Goal: Task Accomplishment & Management: Manage account settings

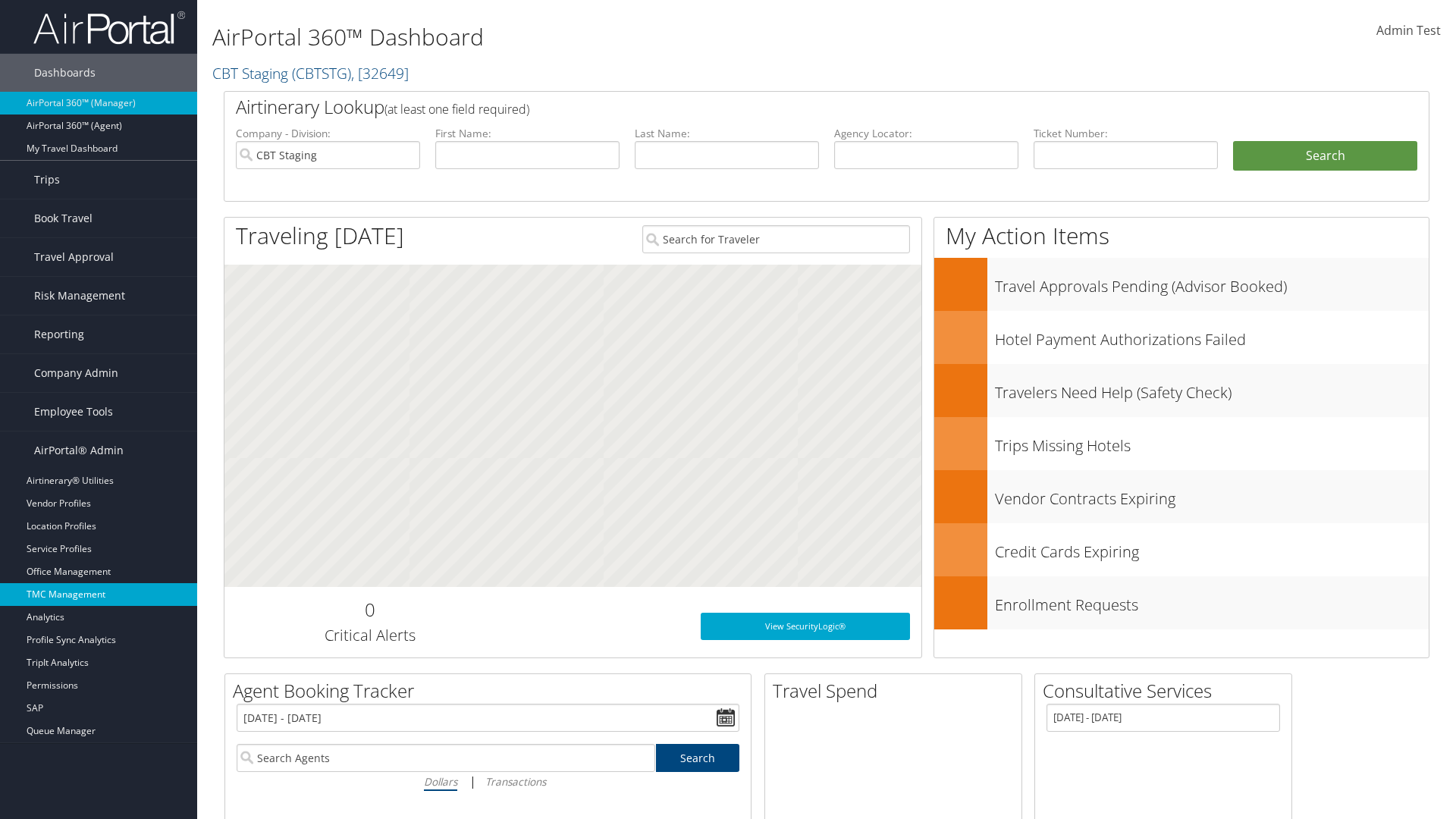
click at [99, 595] on link "TMC Management" at bounding box center [99, 594] width 198 height 23
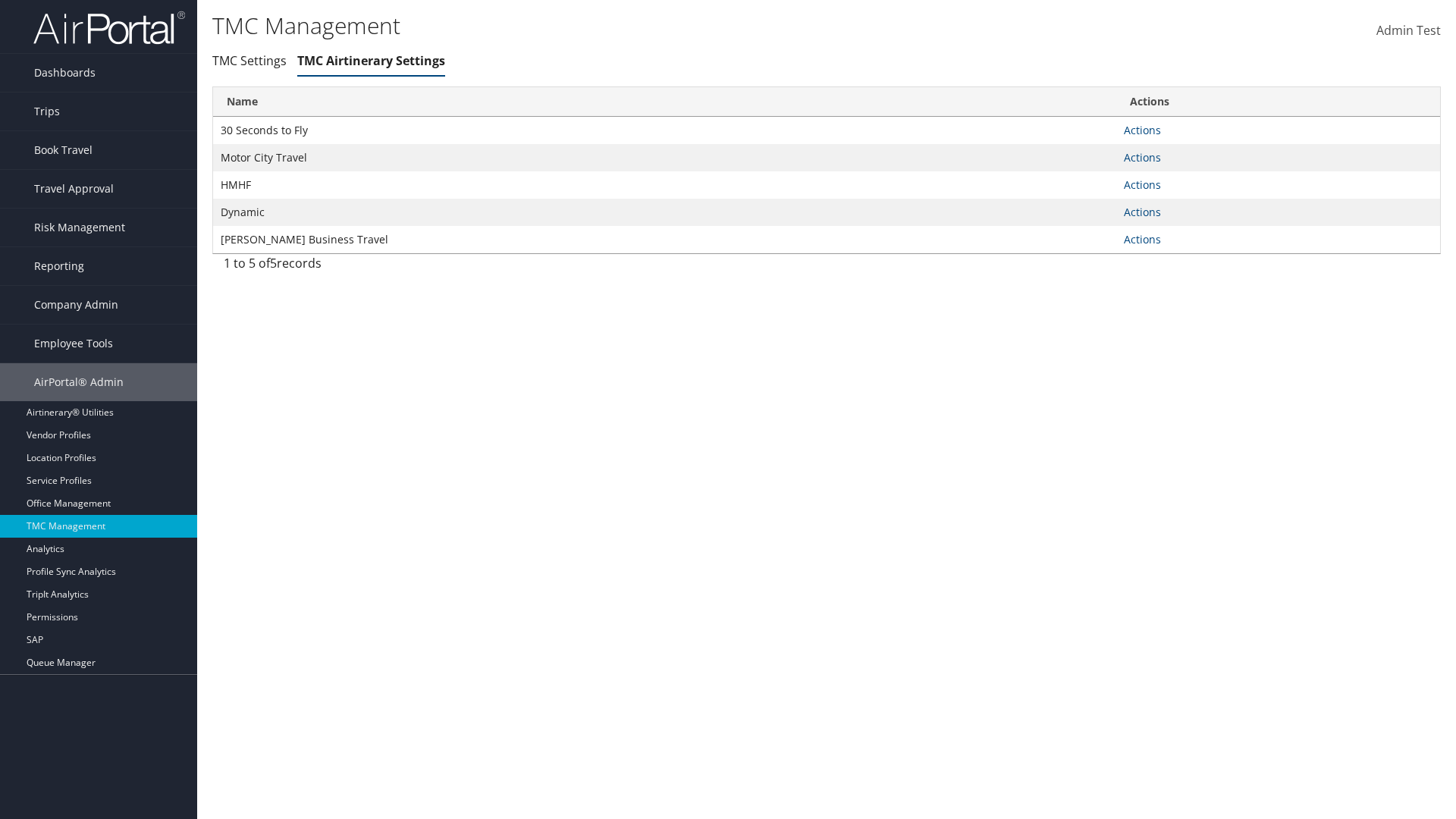
click at [1142, 130] on link "Actions" at bounding box center [1142, 130] width 37 height 14
click at [0, 0] on link "Manage Air notes" at bounding box center [0, 0] width 0 height 0
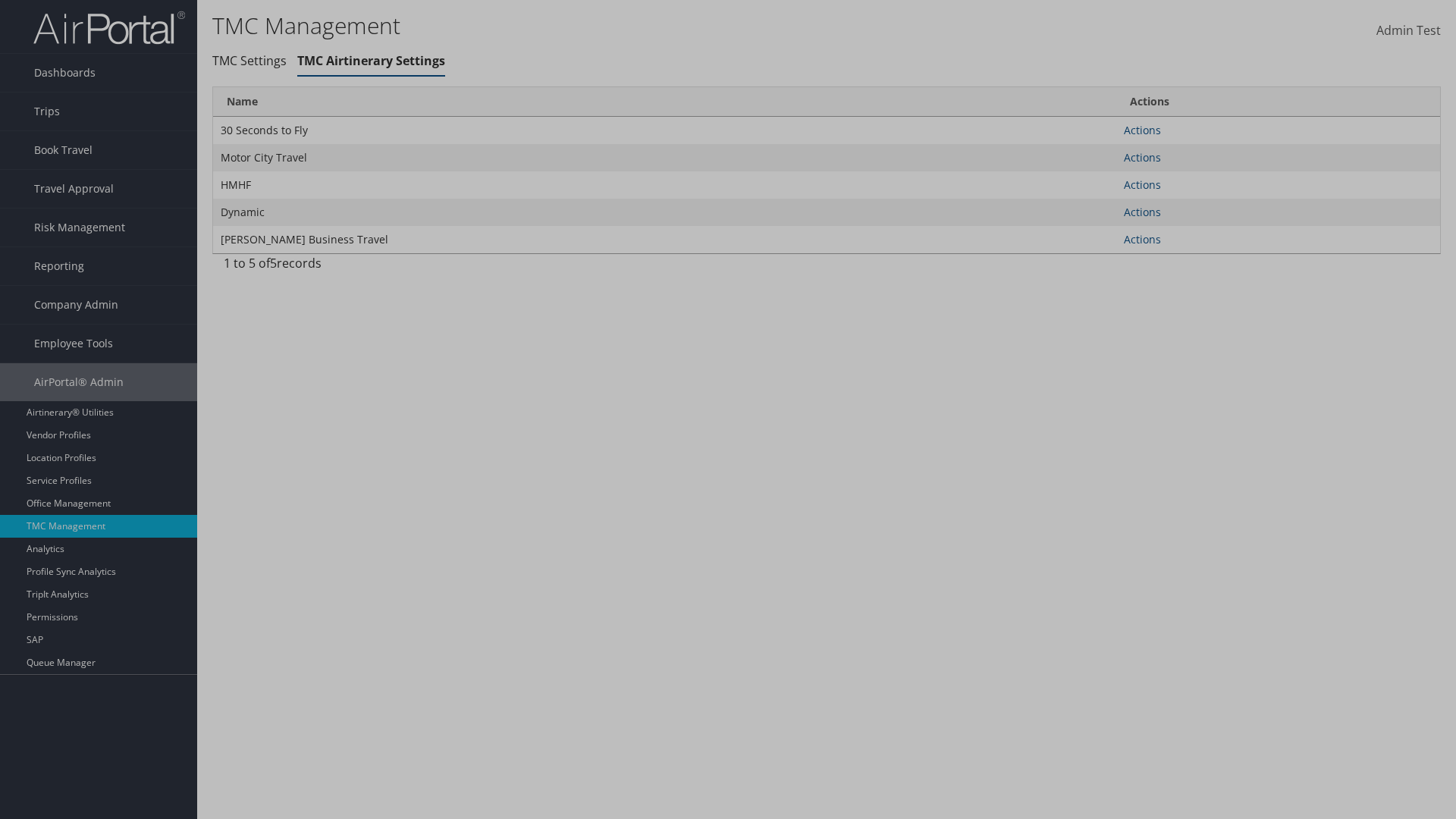
click at [0, 0] on link "Table Actions" at bounding box center [0, 0] width 0 height 0
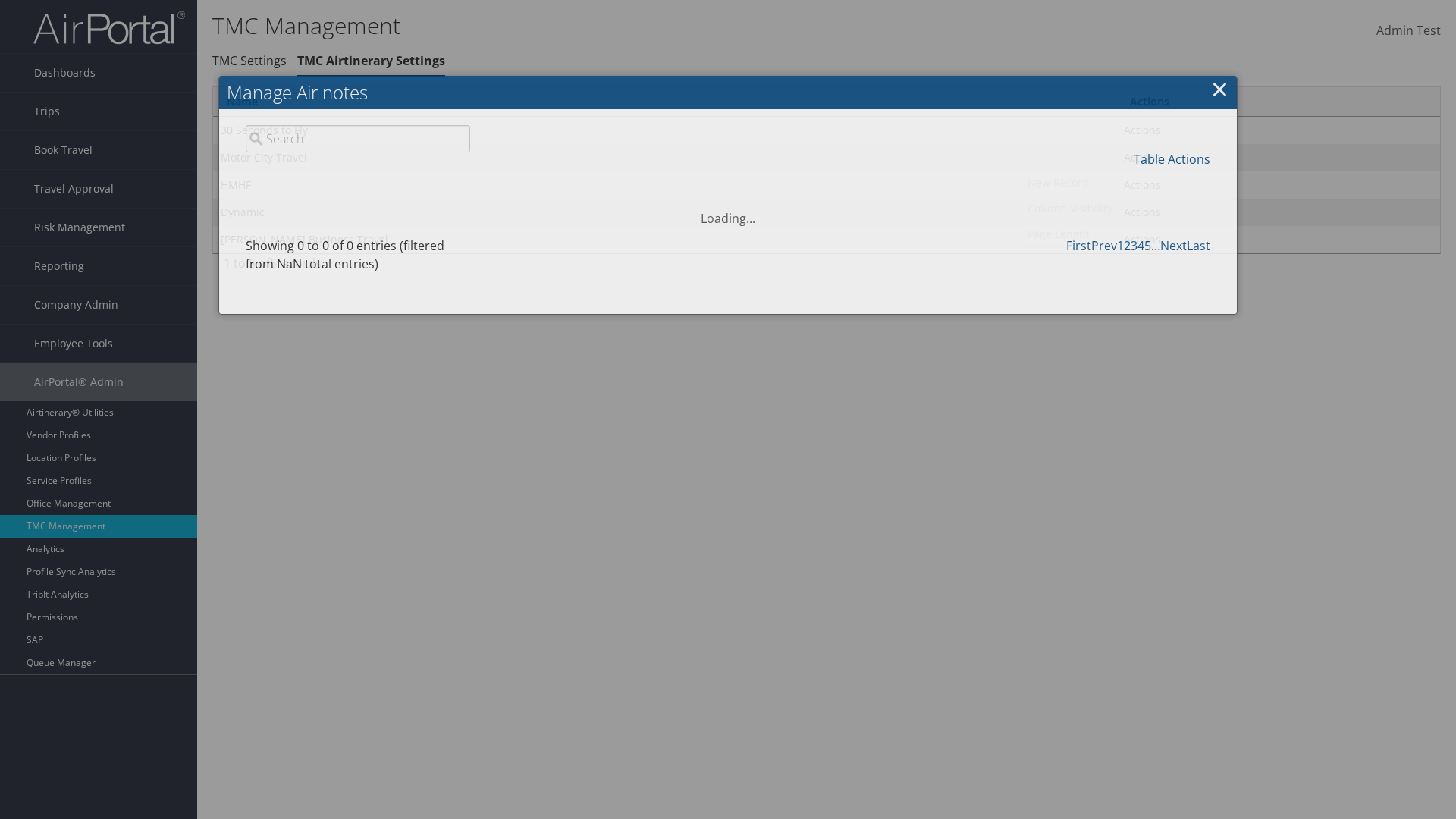
click at [1121, 182] on link "New Record" at bounding box center [1122, 183] width 200 height 26
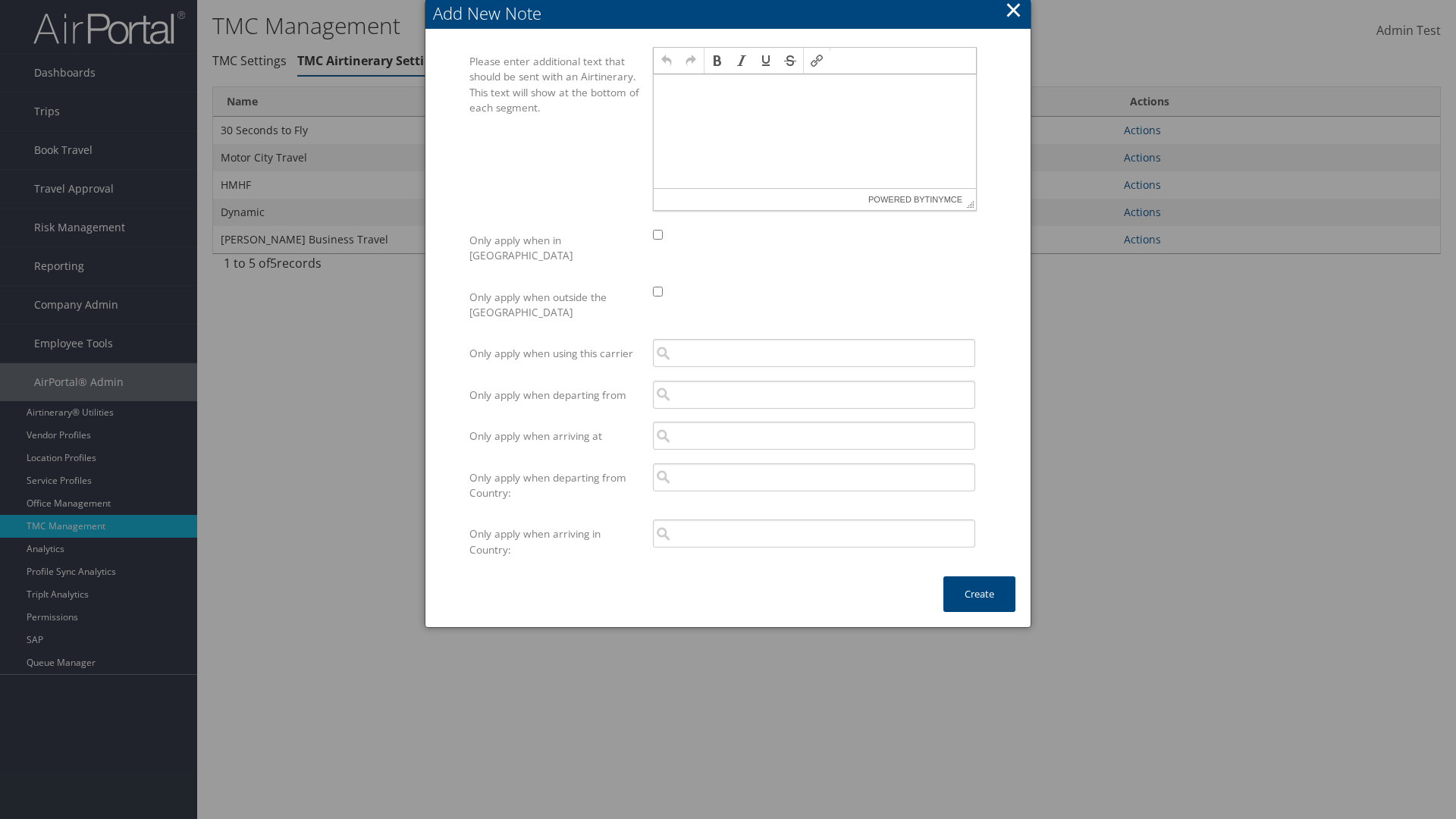
click at [814, 88] on p at bounding box center [814, 89] width 310 height 12
click at [979, 579] on button "Create" at bounding box center [979, 595] width 72 height 36
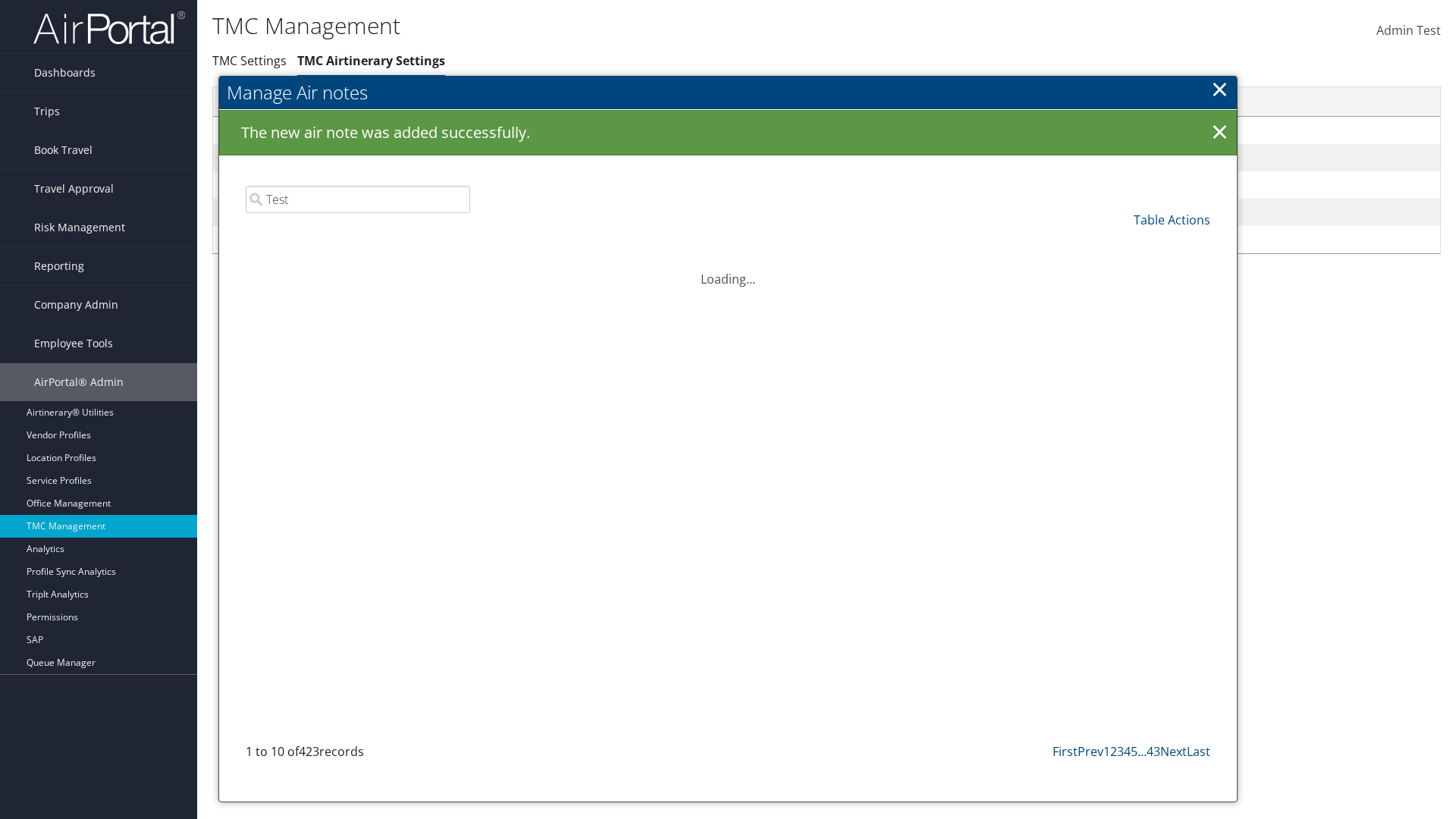
type input "Test"
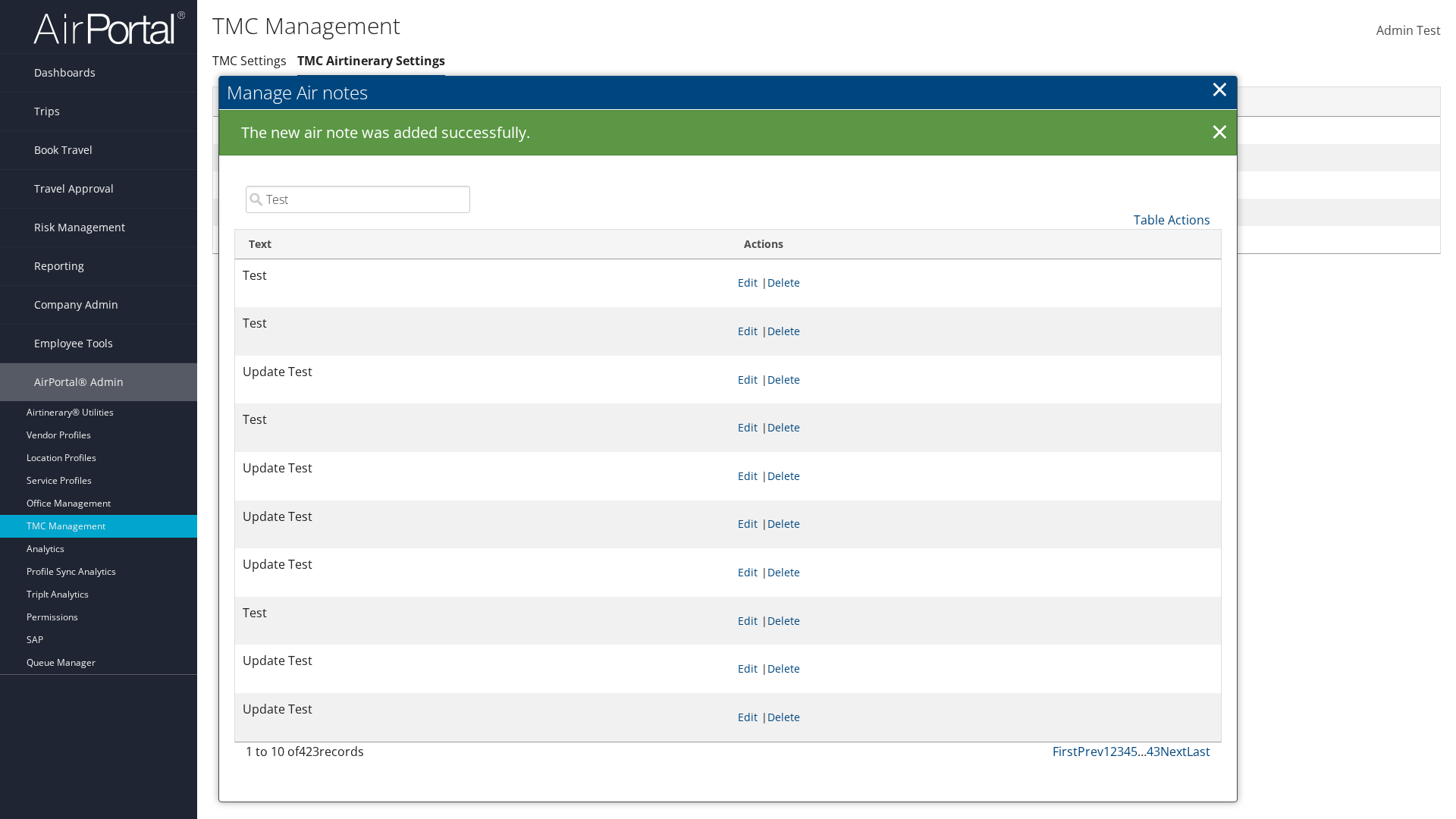
click at [0, 0] on p "Test" at bounding box center [0, 0] width 0 height 0
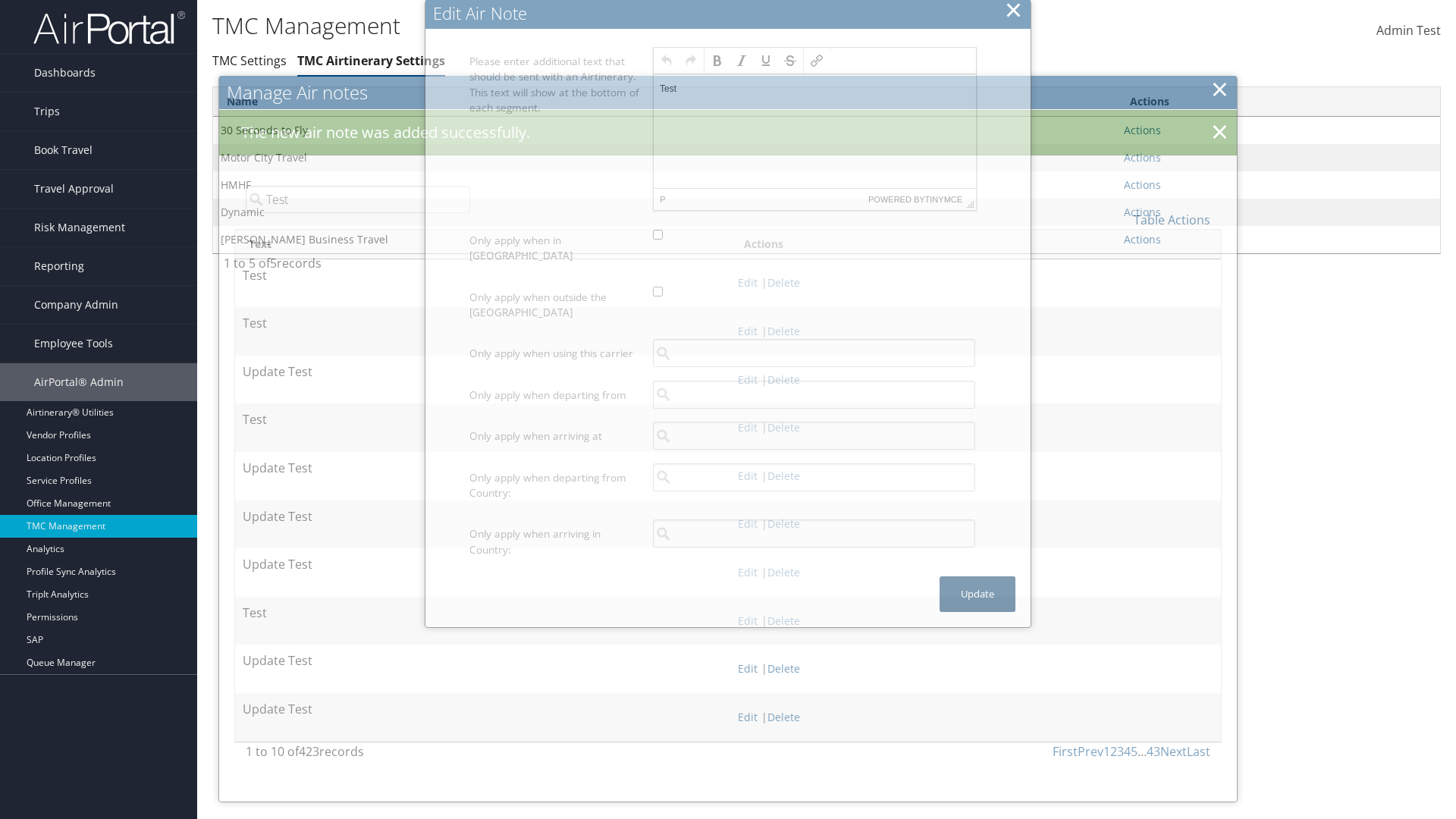
click at [978, 579] on button "Update" at bounding box center [978, 595] width 76 height 36
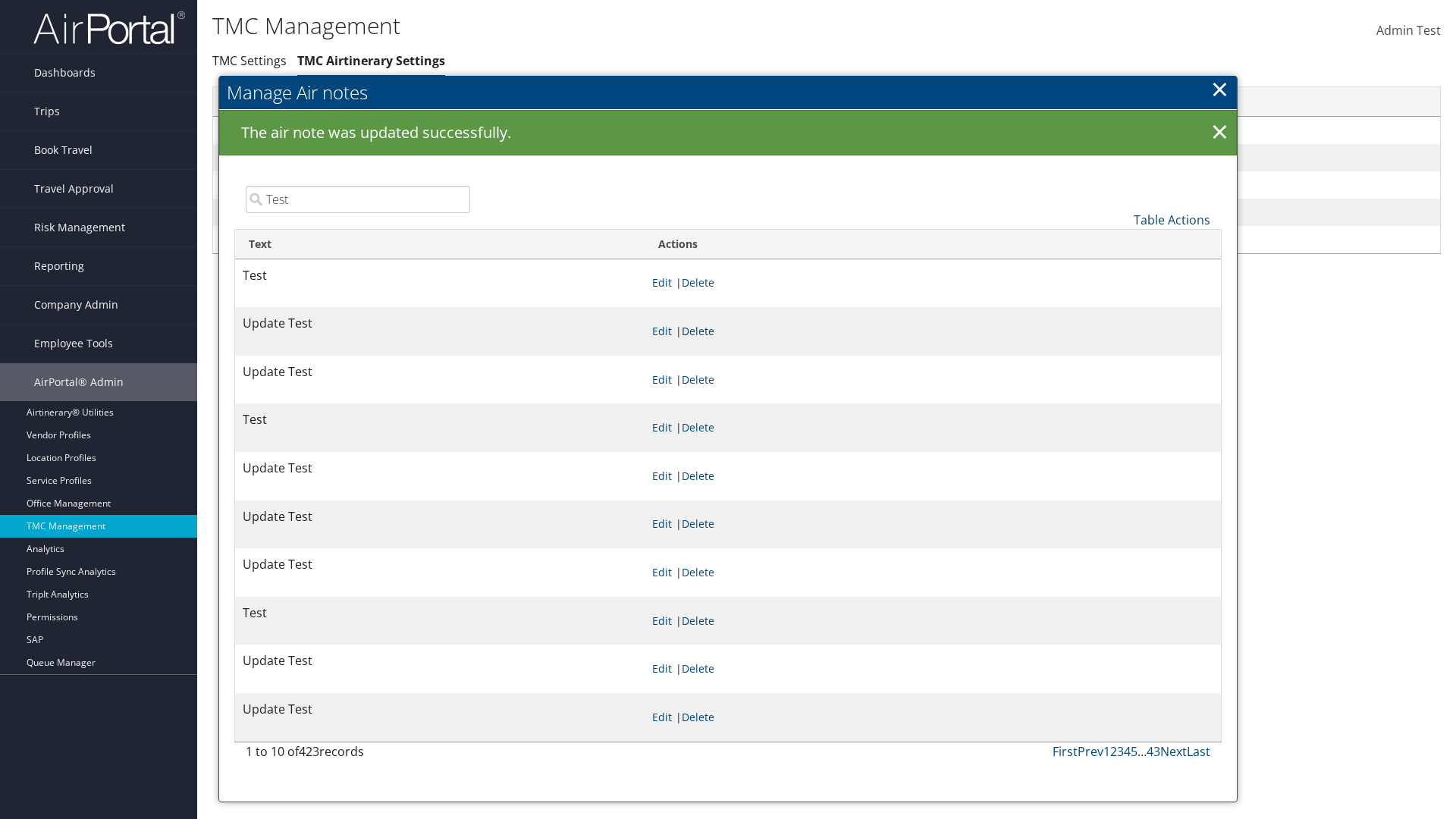
click at [715, 330] on link "Delete" at bounding box center [698, 330] width 33 height 14
